Goal: Information Seeking & Learning: Find specific fact

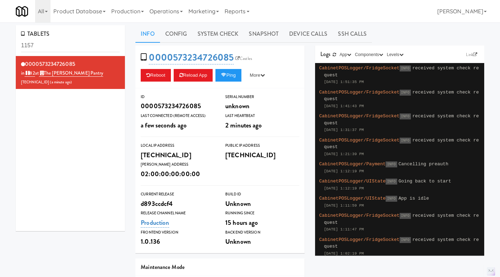
click at [172, 6] on link "Operations" at bounding box center [166, 11] width 39 height 22
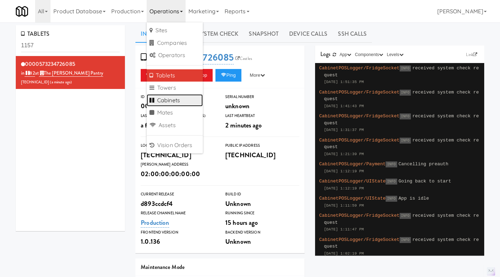
click at [178, 100] on link "Cabinets" at bounding box center [175, 100] width 56 height 13
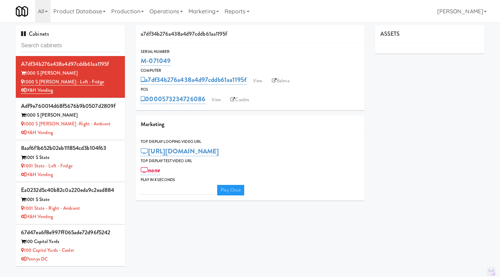
type input "3"
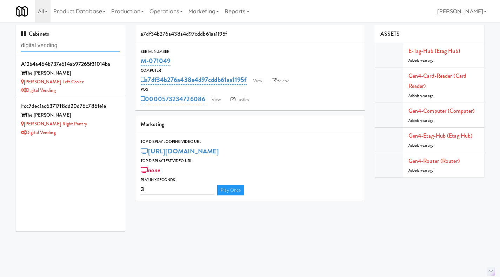
type input "digital vending"
click at [92, 126] on div "[PERSON_NAME] Right Pantry" at bounding box center [70, 124] width 99 height 9
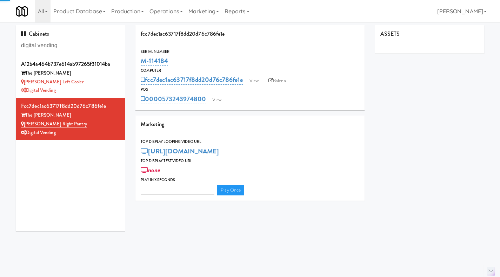
type input "3"
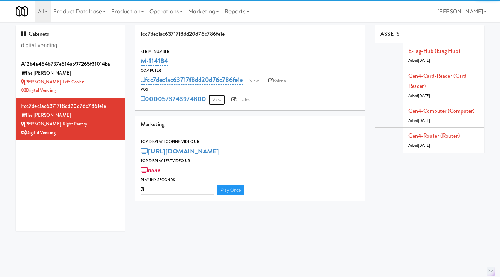
click at [219, 99] on link "View" at bounding box center [217, 100] width 16 height 11
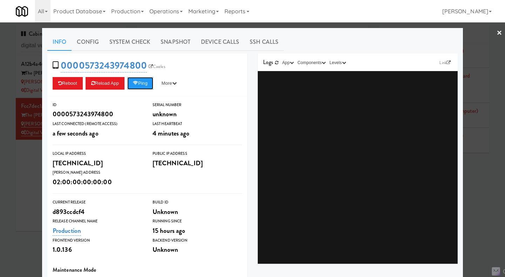
click at [140, 87] on button "Ping" at bounding box center [140, 83] width 26 height 13
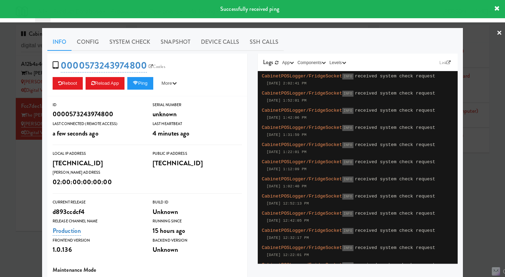
click at [120, 42] on link "System Check" at bounding box center [129, 42] width 51 height 18
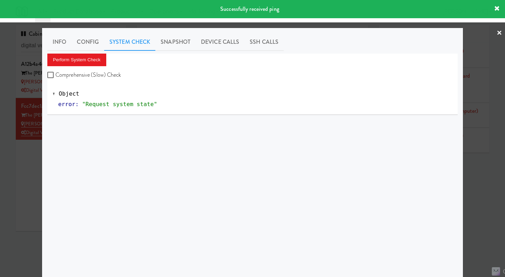
click at [75, 71] on label "Comprehensive (Slow) Check" at bounding box center [84, 75] width 74 height 11
click at [55, 73] on input "Comprehensive (Slow) Check" at bounding box center [51, 76] width 8 height 6
checkbox input "true"
click at [73, 58] on button "Perform System Check" at bounding box center [76, 60] width 59 height 13
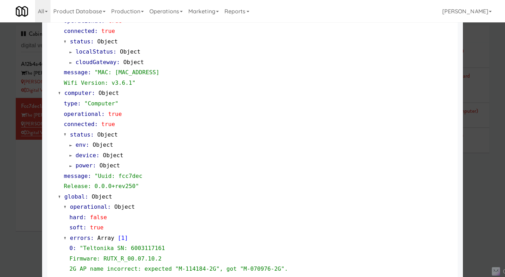
scroll to position [661, 0]
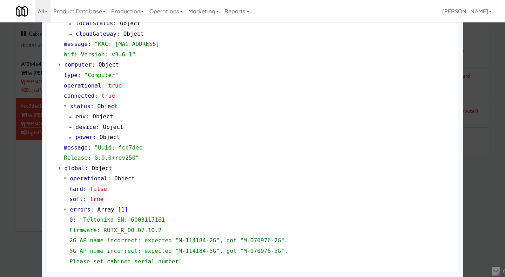
click at [30, 184] on div at bounding box center [252, 138] width 505 height 277
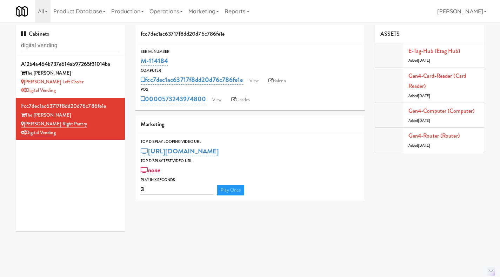
click at [94, 82] on div "[PERSON_NAME] Left Cooler" at bounding box center [70, 82] width 99 height 9
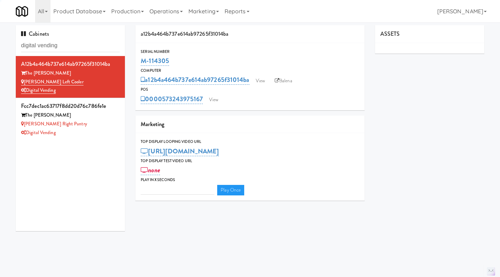
type input "3"
click at [212, 95] on link "View" at bounding box center [214, 100] width 16 height 11
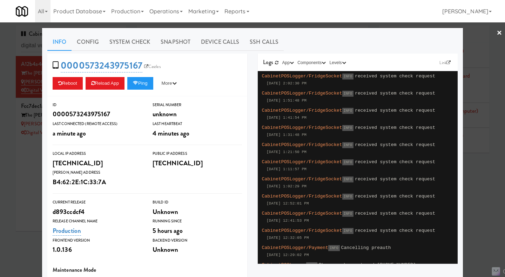
click at [141, 91] on div "0000573243975167 Castles Reboot Reload App Ping More Ping Server Restart Server…" at bounding box center [147, 75] width 200 height 43
click at [141, 85] on button "Ping" at bounding box center [140, 83] width 26 height 13
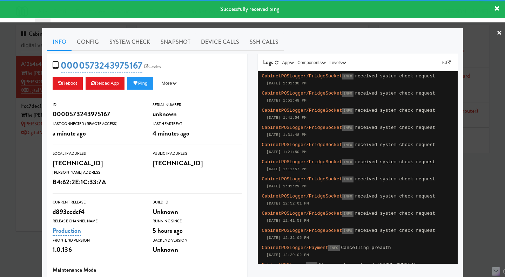
click at [133, 40] on link "System Check" at bounding box center [129, 42] width 51 height 18
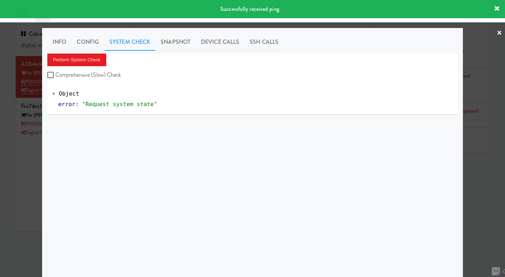
click at [99, 75] on label "Comprehensive (Slow) Check" at bounding box center [84, 75] width 74 height 11
click at [55, 75] on input "Comprehensive (Slow) Check" at bounding box center [51, 76] width 8 height 6
checkbox input "true"
click at [84, 57] on button "Perform System Check" at bounding box center [76, 60] width 59 height 13
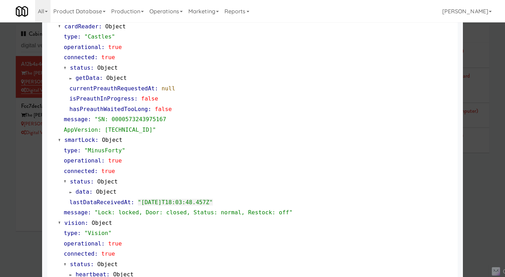
scroll to position [29, 0]
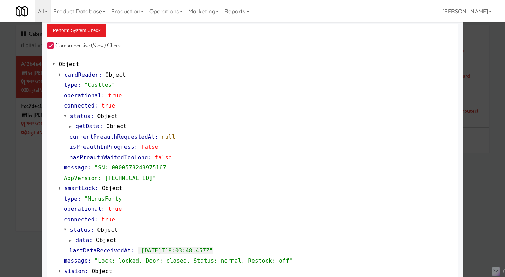
click at [487, 173] on div at bounding box center [252, 138] width 505 height 277
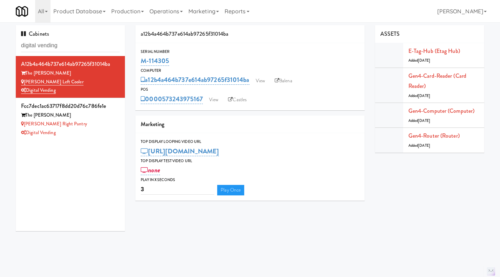
drag, startPoint x: 188, startPoint y: 56, endPoint x: 135, endPoint y: 60, distance: 53.5
click at [135, 60] on div "a12b4a464b737e614ab97265f31014ba Serial Number M-114305 Computer a12b4a464b737e…" at bounding box center [250, 115] width 240 height 181
copy link "M-114305"
click at [104, 122] on div "[PERSON_NAME] Right Pantry" at bounding box center [70, 124] width 99 height 9
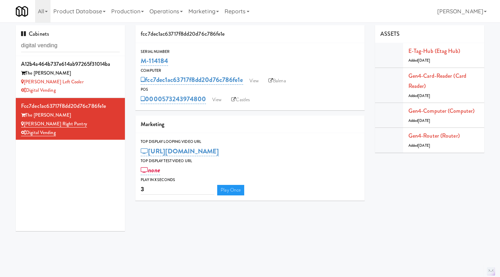
drag, startPoint x: 183, startPoint y: 58, endPoint x: 139, endPoint y: 59, distance: 44.9
click at [139, 59] on div "Serial Number M-114184" at bounding box center [249, 57] width 229 height 19
copy link "M-114184"
click at [93, 90] on div "Digital Vending" at bounding box center [70, 90] width 99 height 9
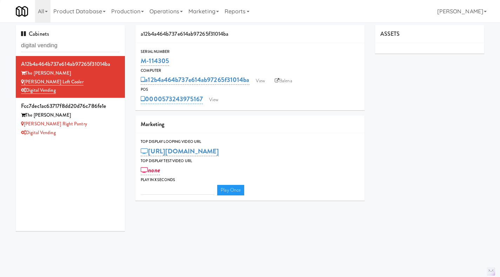
type input "3"
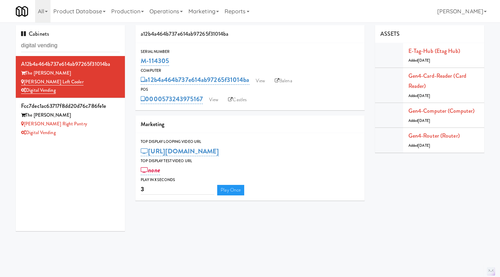
drag, startPoint x: 170, startPoint y: 58, endPoint x: 140, endPoint y: 61, distance: 30.0
click at [140, 61] on div "Serial Number M-114305" at bounding box center [249, 57] width 229 height 19
copy link "M-114305"
click at [96, 136] on div "Digital Vending" at bounding box center [70, 133] width 99 height 9
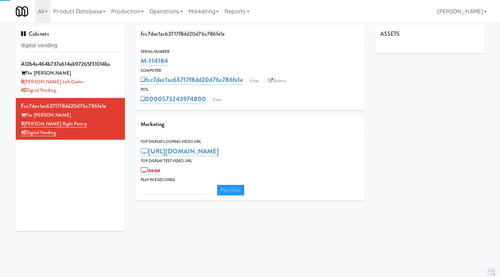
type input "3"
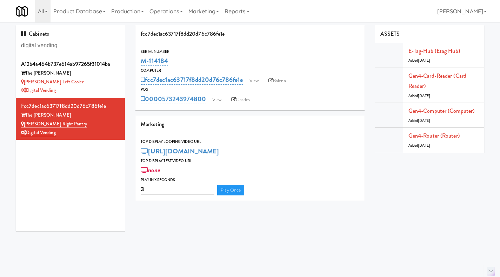
drag, startPoint x: 169, startPoint y: 61, endPoint x: 139, endPoint y: 61, distance: 29.8
click at [139, 61] on div "Serial Number M-114184" at bounding box center [249, 57] width 229 height 19
copy link "M-114184"
click at [96, 124] on div "[PERSON_NAME] Right Pantry" at bounding box center [70, 124] width 99 height 9
click at [257, 85] on link "View" at bounding box center [254, 81] width 16 height 11
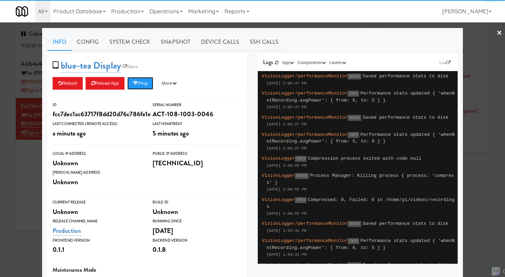
click at [152, 83] on button "Ping" at bounding box center [140, 83] width 26 height 13
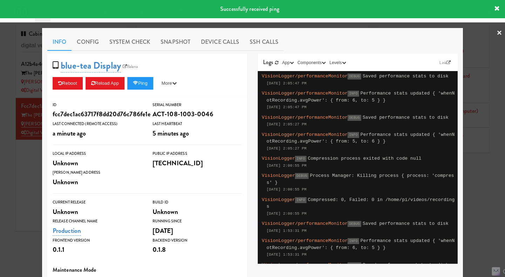
click at [119, 43] on link "System Check" at bounding box center [129, 42] width 51 height 18
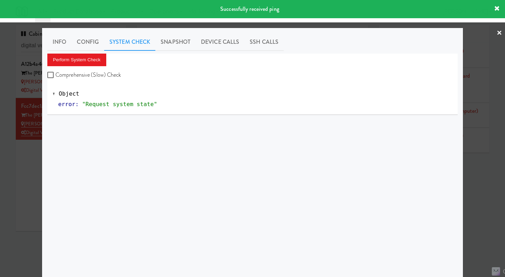
click at [103, 72] on label "Comprehensive (Slow) Check" at bounding box center [84, 75] width 74 height 11
click at [55, 73] on input "Comprehensive (Slow) Check" at bounding box center [51, 76] width 8 height 6
checkbox input "true"
click at [95, 58] on button "Perform System Check" at bounding box center [76, 60] width 59 height 13
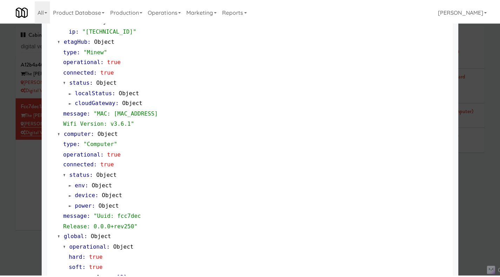
scroll to position [588, 0]
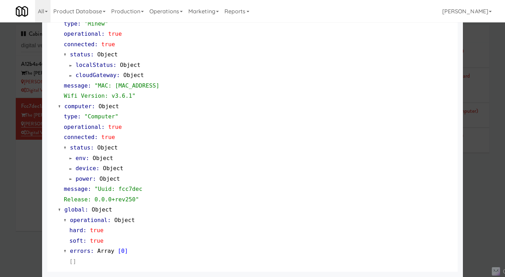
click at [29, 191] on div at bounding box center [252, 138] width 505 height 277
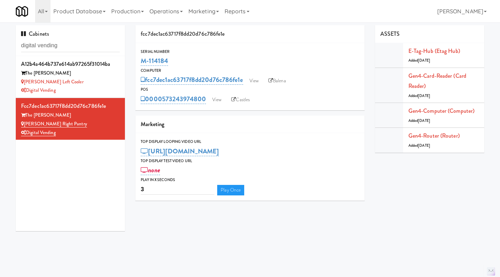
click at [112, 77] on div "The [PERSON_NAME]" at bounding box center [70, 73] width 99 height 9
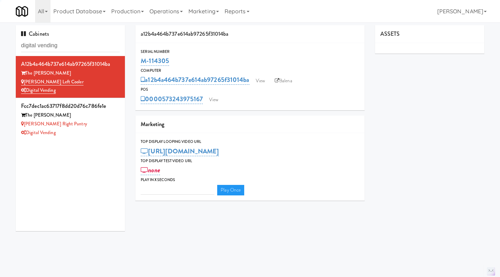
type input "3"
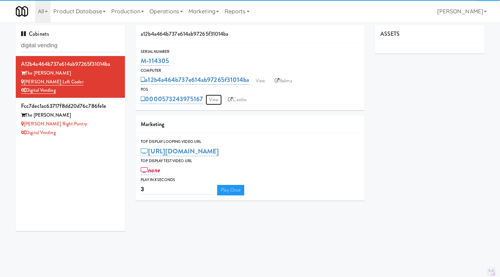
click at [212, 100] on link "View" at bounding box center [214, 100] width 16 height 11
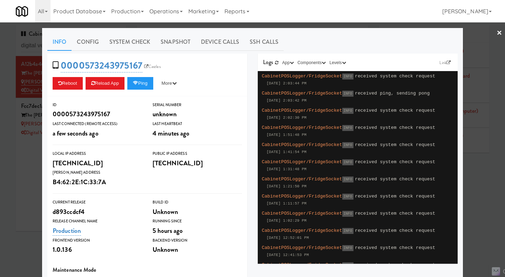
click at [26, 189] on div at bounding box center [252, 138] width 505 height 277
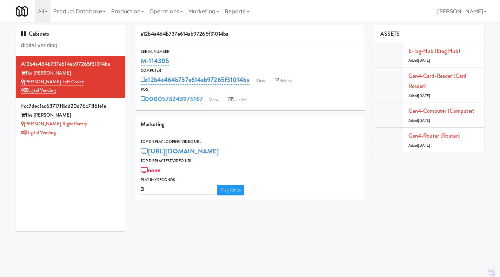
drag, startPoint x: 65, startPoint y: 135, endPoint x: 43, endPoint y: 135, distance: 21.8
click at [25, 125] on div "fcc7dec1ac63717f8dd20d76c786fe1e The [PERSON_NAME] Right Pantry Digital Vending" at bounding box center [70, 119] width 99 height 36
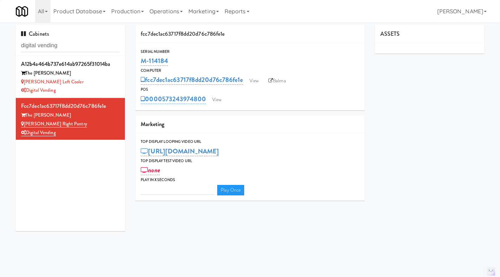
type input "3"
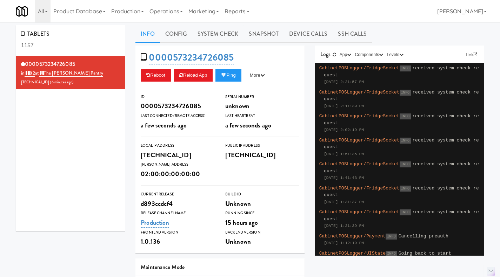
click at [173, 12] on link "Operations" at bounding box center [166, 11] width 39 height 22
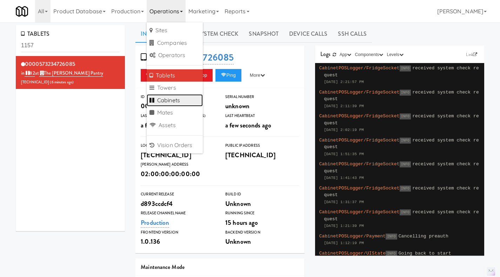
click at [182, 101] on link "Cabinets" at bounding box center [175, 100] width 56 height 13
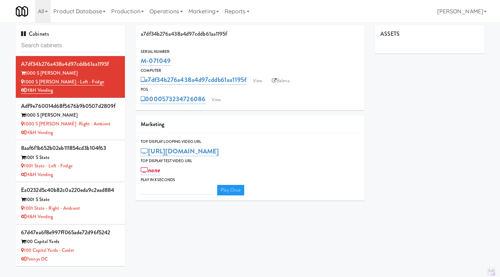
type input "3"
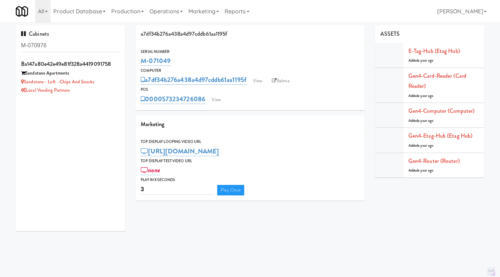
type input "M-070976"
click at [105, 100] on div "ba147a80e42e49e81f328a4419091758 Sandstone Apartments Sandstone - Left - Chips …" at bounding box center [70, 143] width 109 height 175
click at [104, 92] on div "Local Vending Partners" at bounding box center [70, 90] width 99 height 9
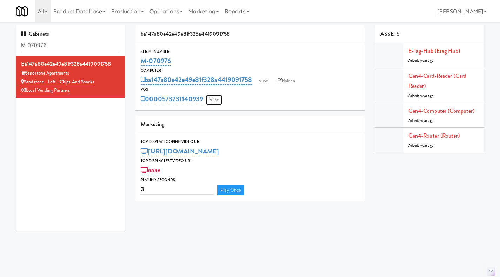
click at [209, 97] on link "View" at bounding box center [214, 100] width 16 height 11
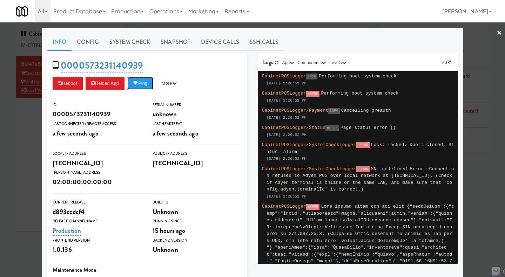
click at [138, 82] on icon at bounding box center [135, 83] width 5 height 5
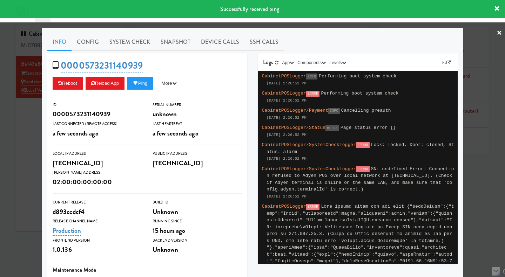
click at [486, 161] on div at bounding box center [252, 138] width 505 height 277
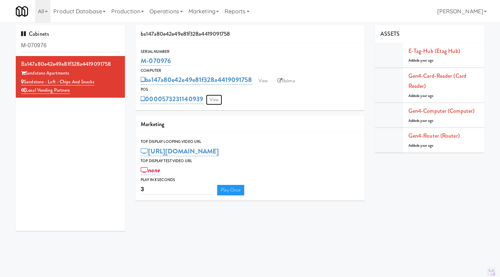
click at [213, 102] on link "View" at bounding box center [214, 100] width 16 height 11
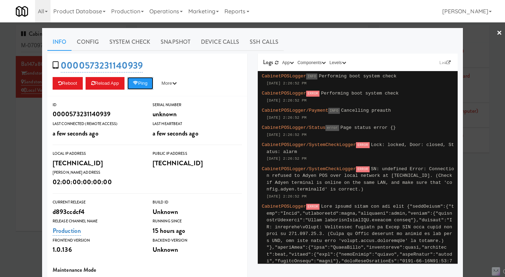
click at [140, 88] on button "Ping" at bounding box center [140, 83] width 26 height 13
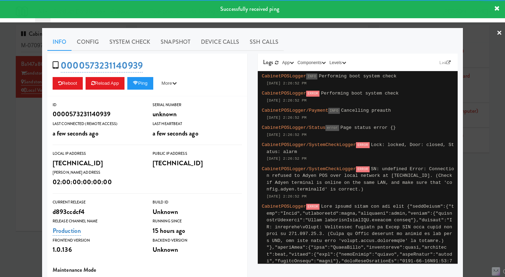
click at [132, 46] on link "System Check" at bounding box center [129, 42] width 51 height 18
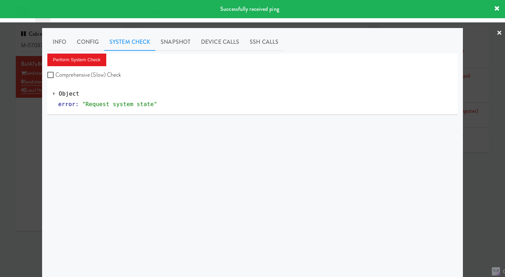
click at [83, 71] on label "Comprehensive (Slow) Check" at bounding box center [84, 75] width 74 height 11
click at [55, 73] on input "Comprehensive (Slow) Check" at bounding box center [51, 76] width 8 height 6
checkbox input "true"
click at [81, 63] on button "Perform System Check" at bounding box center [76, 60] width 59 height 13
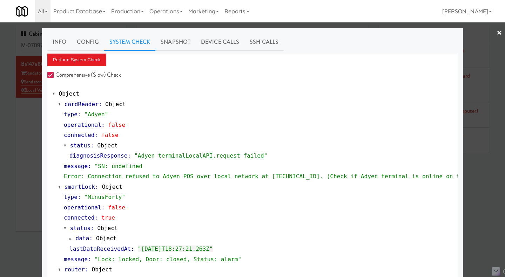
click at [470, 172] on div at bounding box center [252, 138] width 505 height 277
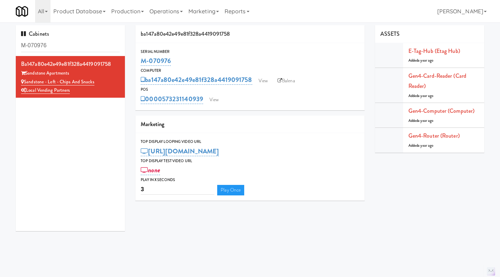
click at [291, 80] on link "Balena" at bounding box center [286, 81] width 25 height 11
drag, startPoint x: 254, startPoint y: 88, endPoint x: 160, endPoint y: 85, distance: 94.1
click at [154, 85] on div "Serial Number M-070976 Computer ba147a80e42e49e81f328a4419091758 View Balena PO…" at bounding box center [249, 76] width 229 height 57
click at [243, 96] on div "0000573231140939 View" at bounding box center [250, 99] width 219 height 12
drag, startPoint x: 253, startPoint y: 85, endPoint x: 192, endPoint y: 84, distance: 61.1
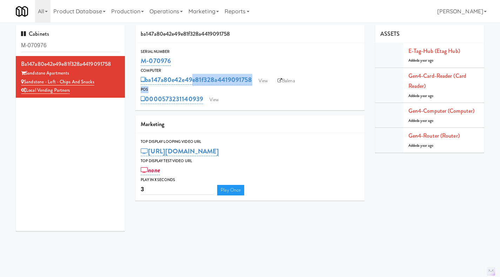
click at [191, 83] on div "Serial Number M-070976 Computer ba147a80e42e49e81f328a4419091758 View Balena PO…" at bounding box center [249, 76] width 229 height 57
click at [250, 53] on div "Serial Number" at bounding box center [250, 51] width 219 height 7
drag, startPoint x: 253, startPoint y: 85, endPoint x: 146, endPoint y: 83, distance: 107.7
click at [146, 83] on div "ba147a80e42e49e81f328a4419091758 View Balena" at bounding box center [250, 80] width 219 height 12
copy link "ba147a80e42e49e81f328a4419091758"
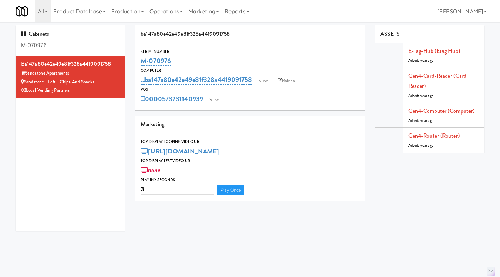
drag, startPoint x: 189, startPoint y: 61, endPoint x: 140, endPoint y: 60, distance: 49.1
click at [140, 60] on div "Serial Number M-070976" at bounding box center [249, 57] width 229 height 19
copy link "M-070976"
click at [63, 45] on input "M-070976" at bounding box center [70, 45] width 99 height 13
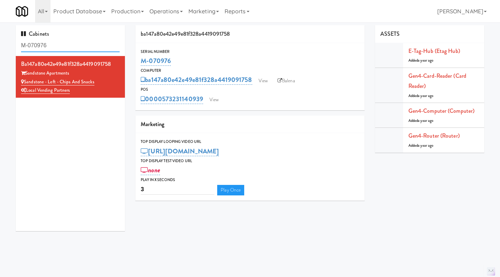
click at [63, 45] on input "M-070976" at bounding box center [70, 45] width 99 height 13
click at [56, 38] on div "Cabinets M-070976" at bounding box center [70, 40] width 109 height 31
click at [59, 45] on input "M-070976" at bounding box center [70, 45] width 99 height 13
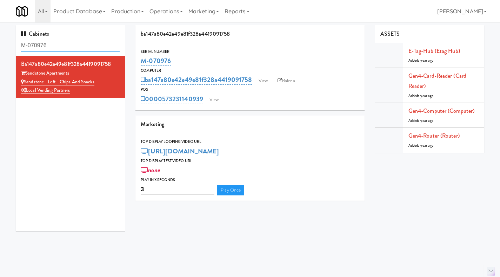
paste input "7"
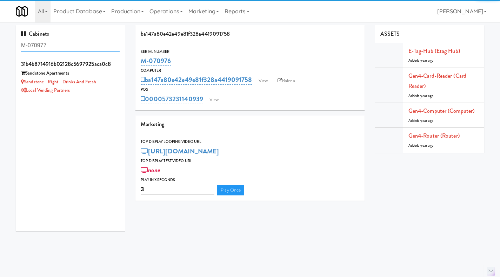
type input "M-070977"
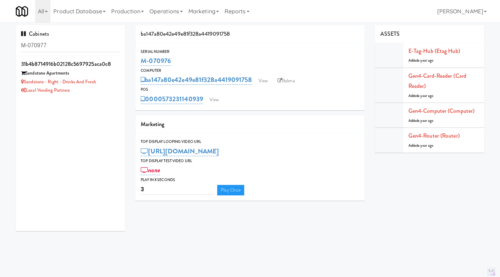
click at [112, 88] on div "Local Vending Partners" at bounding box center [70, 90] width 99 height 9
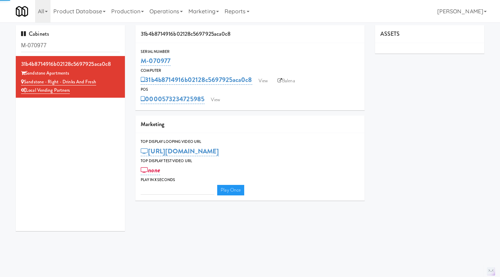
type input "3"
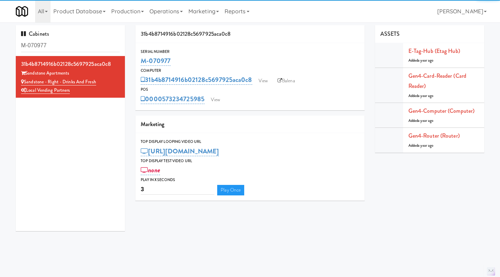
click at [290, 80] on link "Balena" at bounding box center [286, 81] width 25 height 11
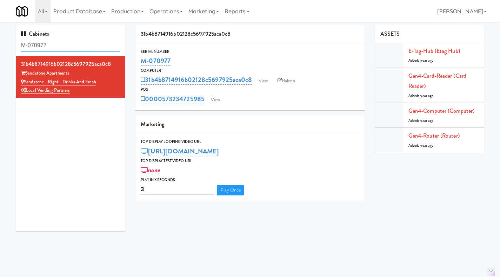
click at [61, 44] on input "M-070977" at bounding box center [70, 45] width 99 height 13
drag, startPoint x: 254, startPoint y: 86, endPoint x: 147, endPoint y: 85, distance: 106.3
click at [147, 85] on div "31b4b8714916b02128c5697925aca0c8 View Balena" at bounding box center [250, 80] width 219 height 12
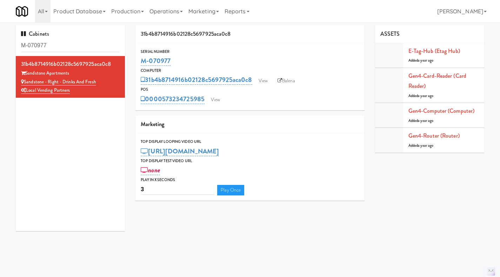
copy link "31b4b8714916b02128c5697925aca0c8"
drag, startPoint x: 181, startPoint y: 56, endPoint x: 143, endPoint y: 60, distance: 38.1
click at [143, 60] on div "M-070977" at bounding box center [250, 61] width 219 height 12
copy link "M-070977"
click at [185, 60] on div "M-070977" at bounding box center [250, 61] width 219 height 12
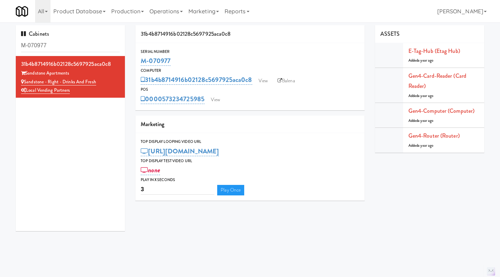
click at [178, 61] on div "M-070977" at bounding box center [250, 61] width 219 height 12
drag, startPoint x: 173, startPoint y: 60, endPoint x: 132, endPoint y: 60, distance: 40.3
click at [132, 60] on div "31b4b8714916b02128c5697925aca0c8 Serial Number M-070977 Computer 31b4b8714916b0…" at bounding box center [250, 115] width 240 height 181
copy link "M-070977"
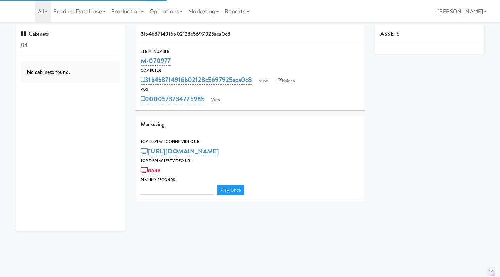
type input "3"
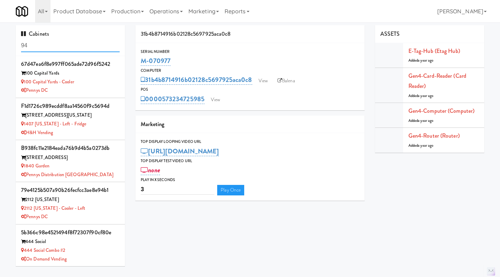
click at [63, 47] on input "94" at bounding box center [70, 45] width 99 height 13
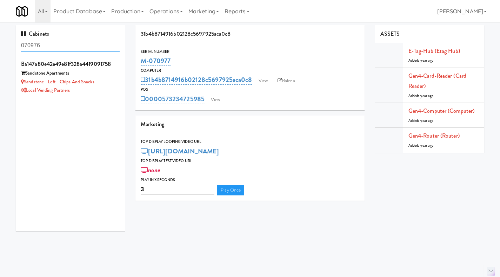
type input "070976"
click at [97, 94] on div "Local Vending Partners" at bounding box center [70, 90] width 99 height 9
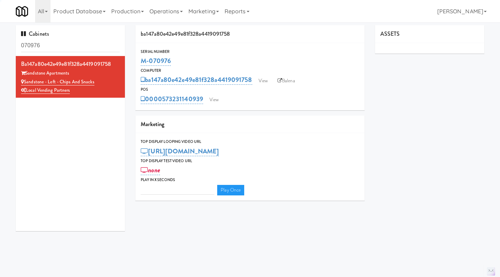
type input "3"
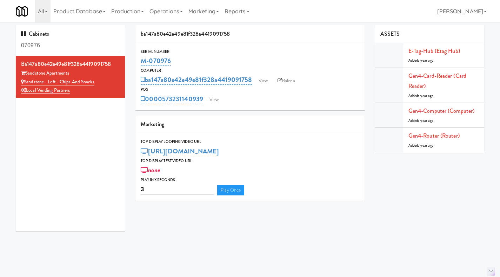
drag, startPoint x: 202, startPoint y: 104, endPoint x: 162, endPoint y: 106, distance: 40.0
click at [162, 106] on div "Serial Number M-070976 Computer ba147a80e42e49e81f328a4419091758 View Balena PO…" at bounding box center [249, 76] width 229 height 67
